Goal: Task Accomplishment & Management: Use online tool/utility

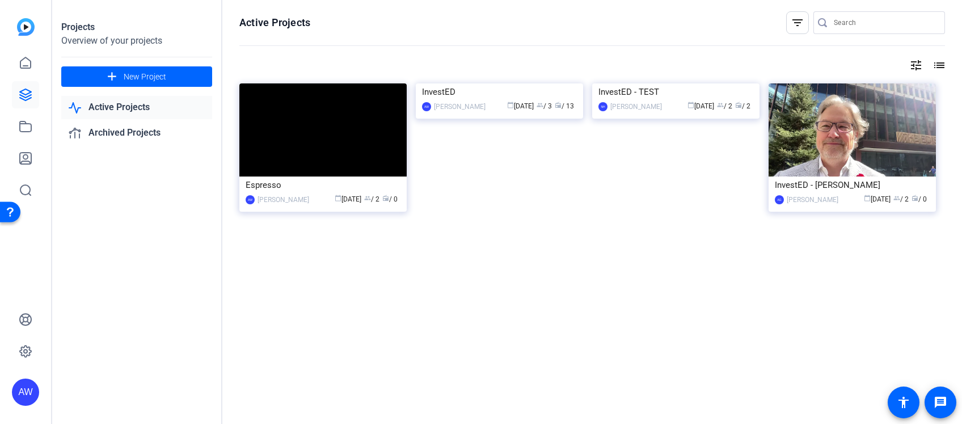
click at [602, 276] on div "Active Projects filter_list tune list Espresso AW [PERSON_NAME] calendar_today …" at bounding box center [591, 212] width 739 height 424
click at [508, 83] on img at bounding box center [499, 83] width 167 height 0
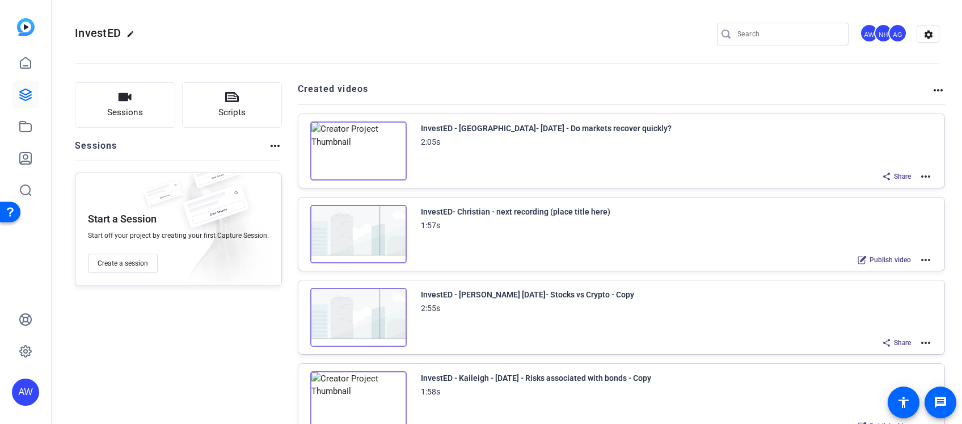
click at [121, 377] on div "Sessions Scripts Sessions more_horiz Start a Session Start off your project by …" at bounding box center [178, 342] width 207 height 521
click at [191, 356] on div "Sessions Scripts Sessions more_horiz Start a Session Start off your project by …" at bounding box center [178, 342] width 207 height 521
click at [141, 260] on span "Create a session" at bounding box center [123, 263] width 50 height 9
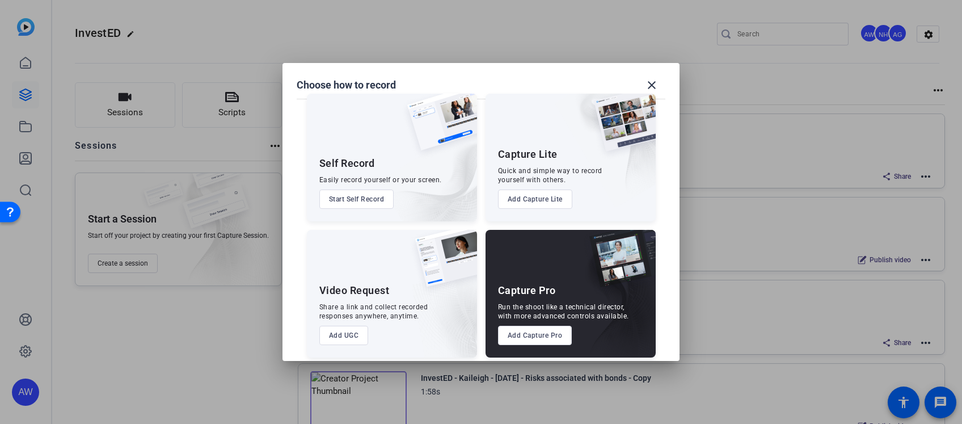
scroll to position [22, 0]
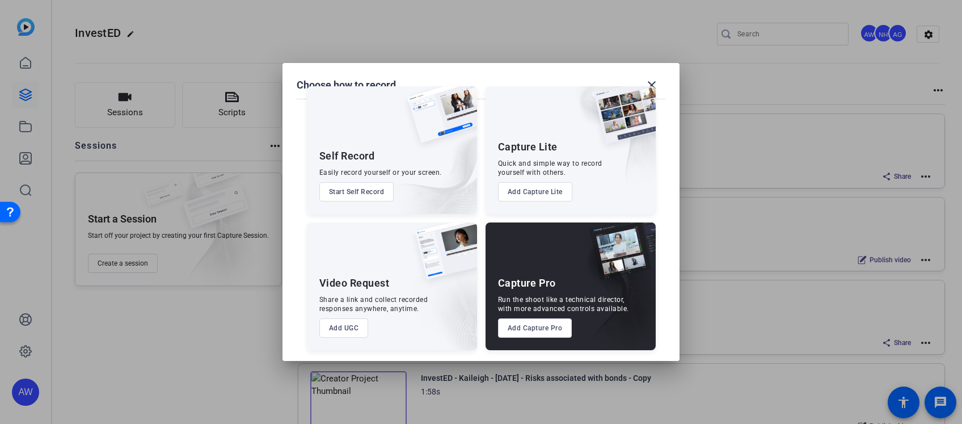
click at [354, 325] on button "Add UGC" at bounding box center [343, 327] width 49 height 19
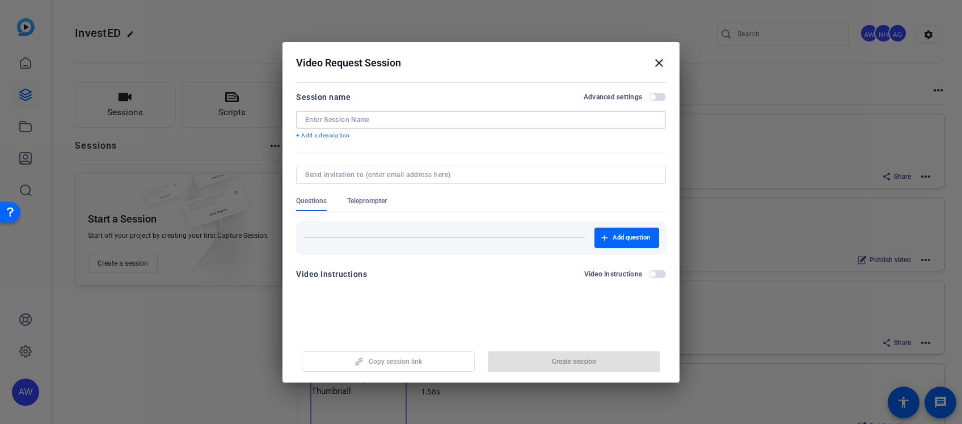
click at [365, 121] on input at bounding box center [481, 119] width 352 height 9
click at [340, 115] on input at bounding box center [481, 119] width 352 height 9
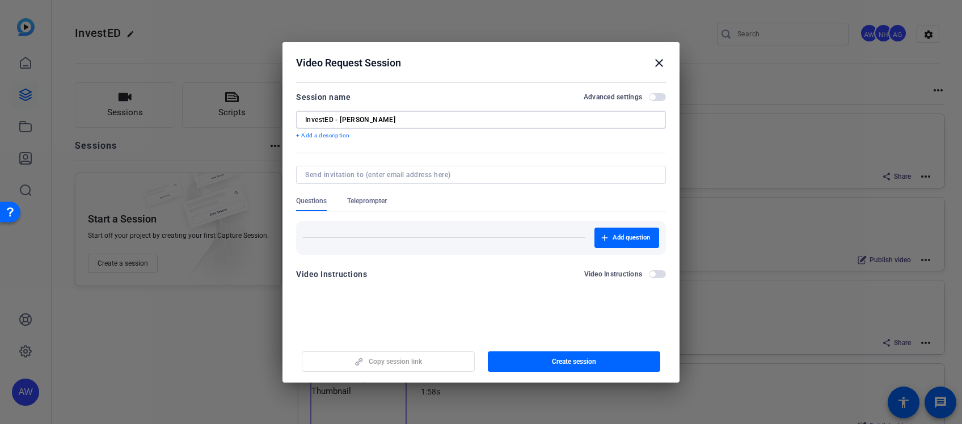
type input "InvestED - [PERSON_NAME]"
click at [410, 175] on input at bounding box center [478, 174] width 347 height 9
type input "[PERSON_NAME][EMAIL_ADDRESS][PERSON_NAME][DOMAIN_NAME]"
click at [375, 240] on div "Add question" at bounding box center [481, 237] width 356 height 20
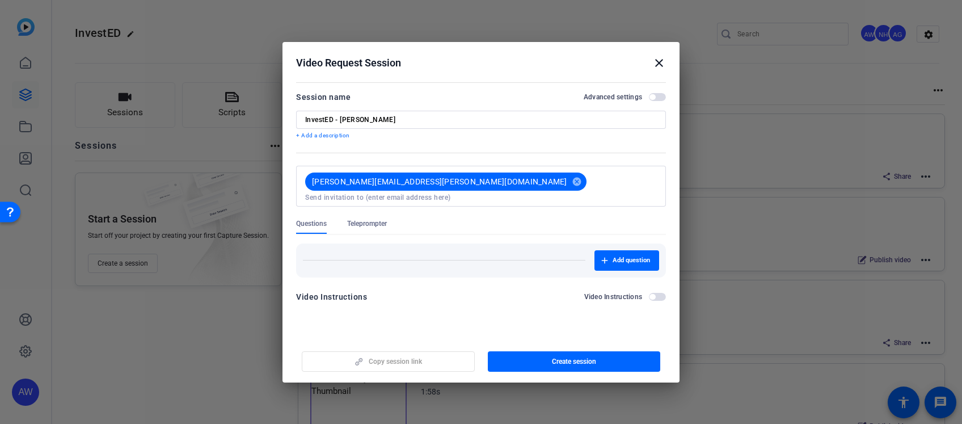
click at [372, 219] on span "Teleprompter" at bounding box center [367, 223] width 40 height 9
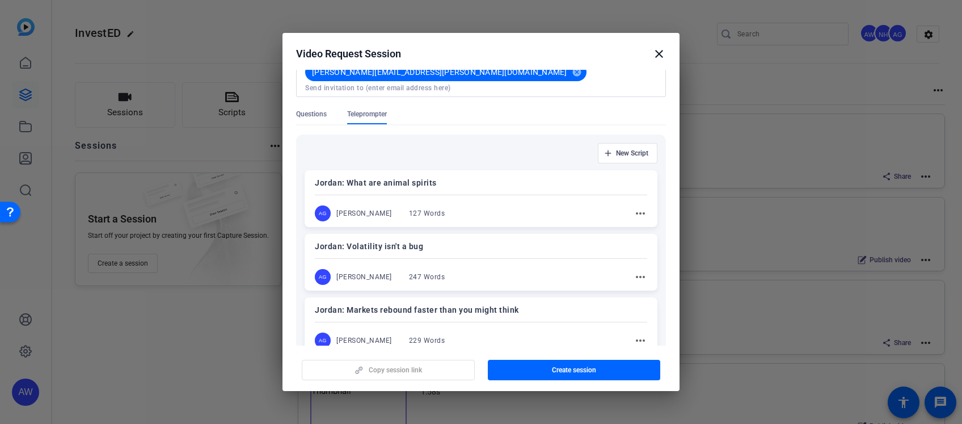
scroll to position [151, 0]
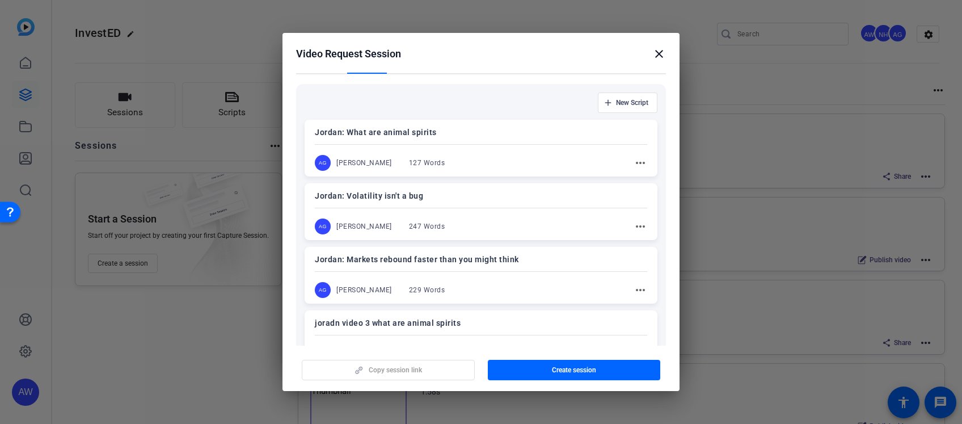
click at [635, 156] on mat-icon "more_horiz" at bounding box center [640, 163] width 14 height 14
click at [597, 125] on div at bounding box center [481, 212] width 962 height 424
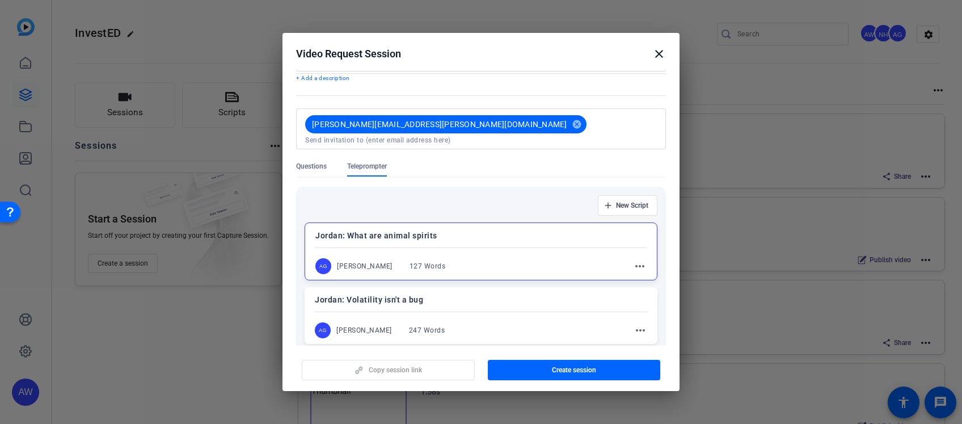
scroll to position [0, 0]
